Goal: Task Accomplishment & Management: Manage account settings

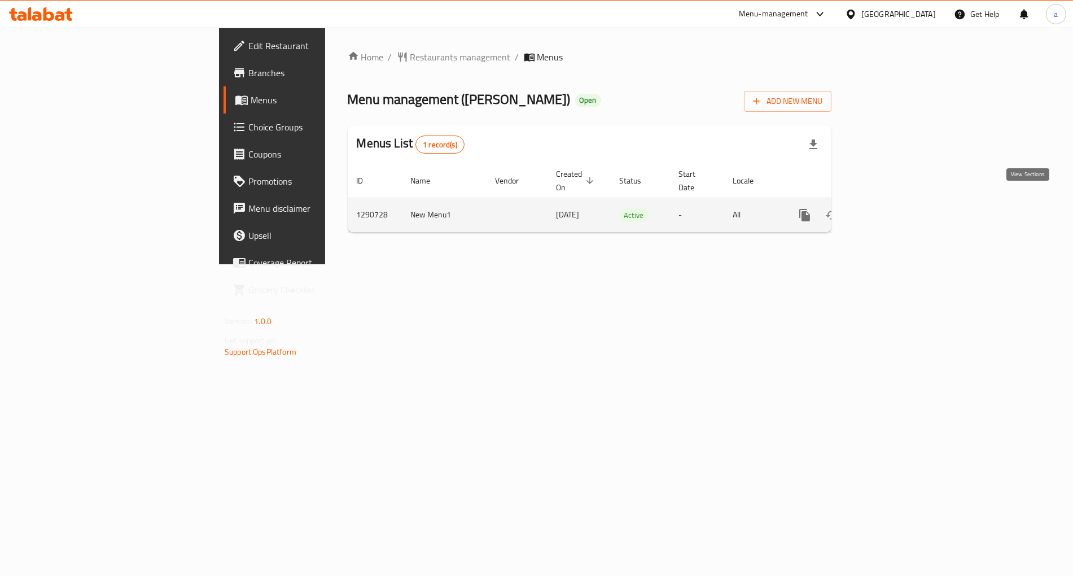
click at [893, 208] on icon "enhanced table" at bounding box center [886, 215] width 14 height 14
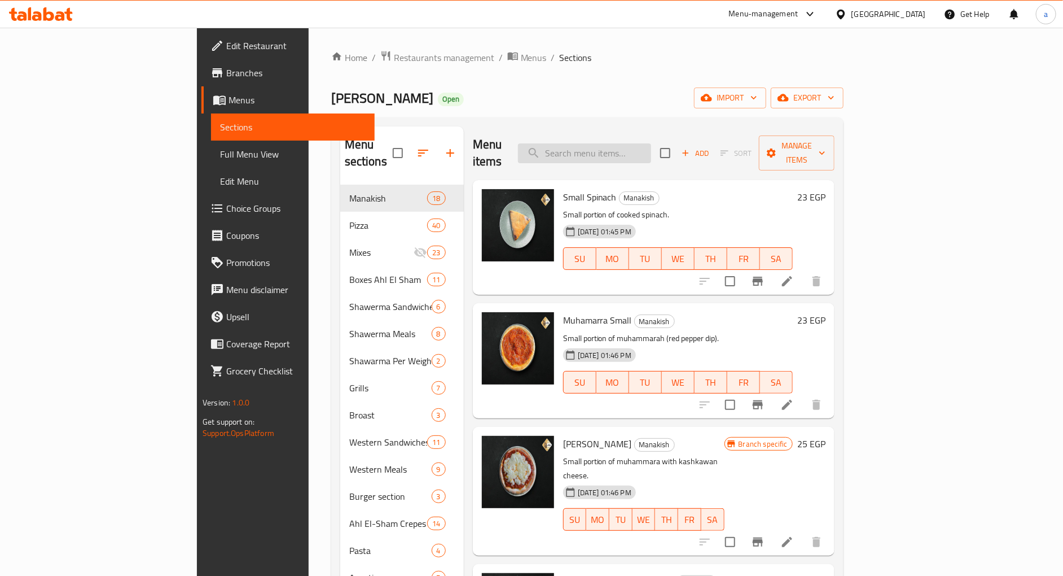
click at [651, 154] on input "search" at bounding box center [584, 153] width 133 height 20
paste input "Double Shawarma Meal"
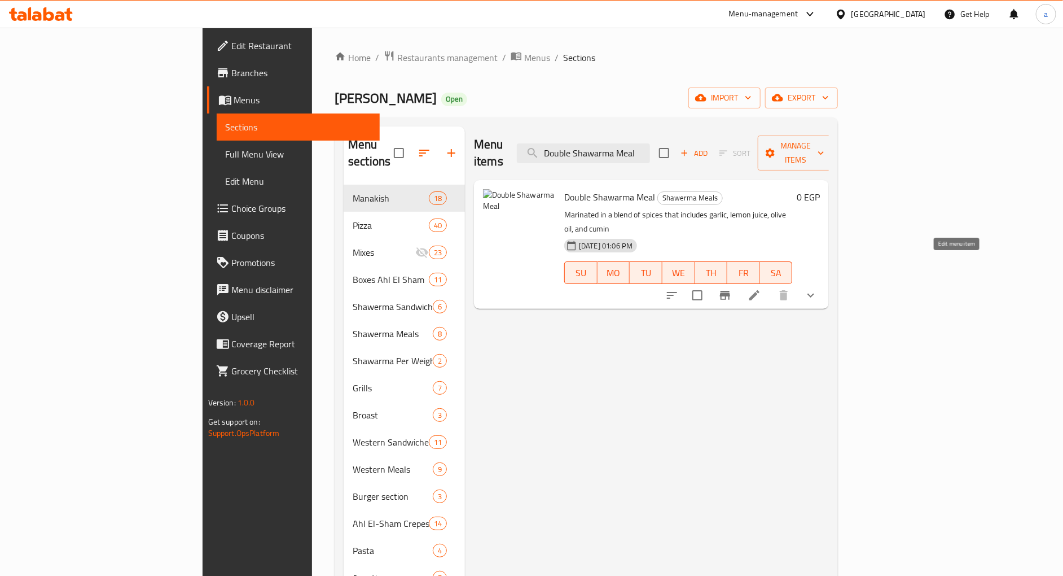
type input "Double Shawarma Meal"
click at [761, 288] on icon at bounding box center [755, 295] width 14 height 14
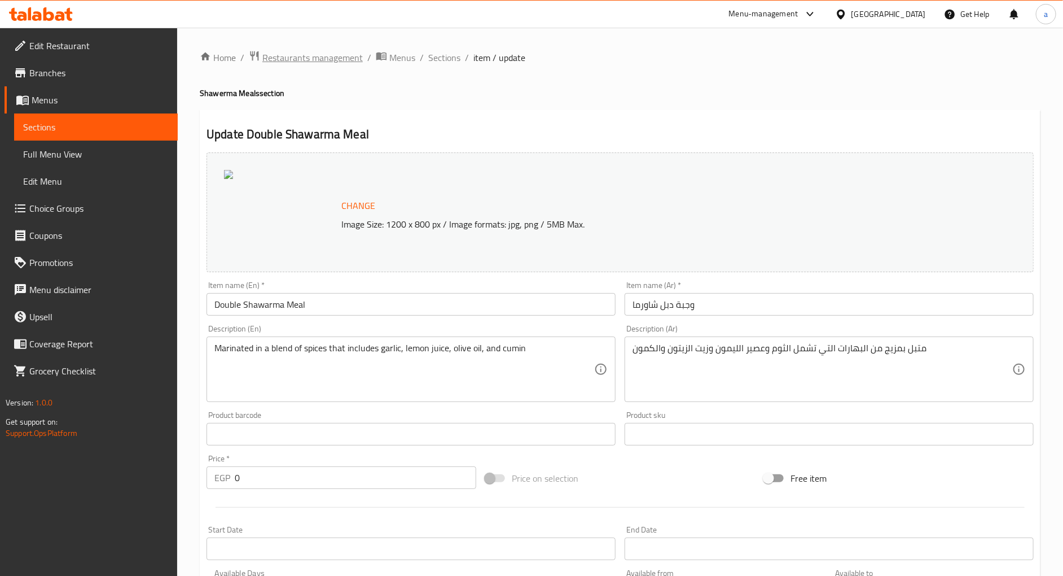
click at [289, 60] on span "Restaurants management" at bounding box center [312, 58] width 100 height 14
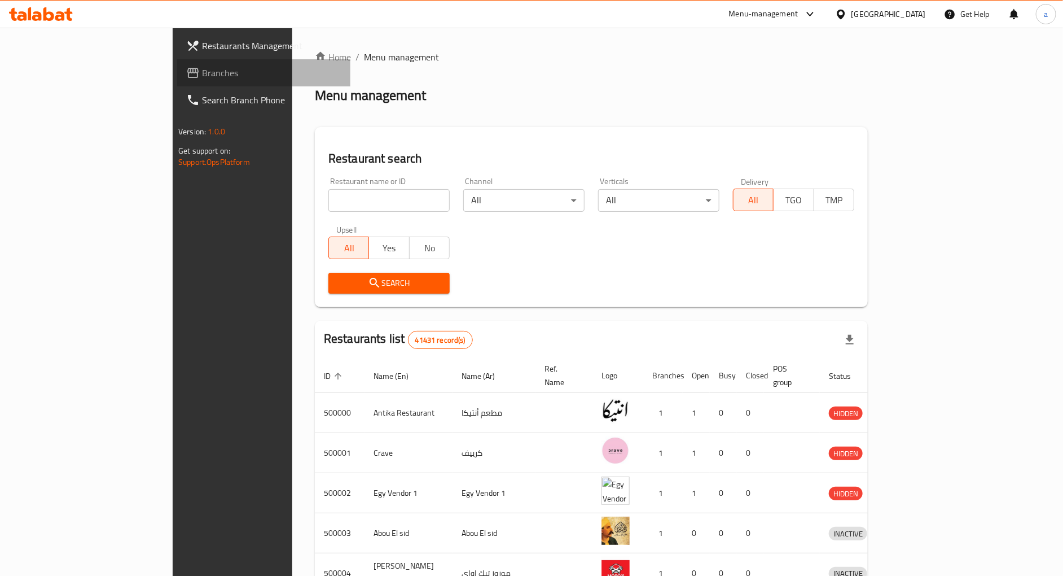
click at [177, 81] on link "Branches" at bounding box center [263, 72] width 173 height 27
